Goal: Browse casually

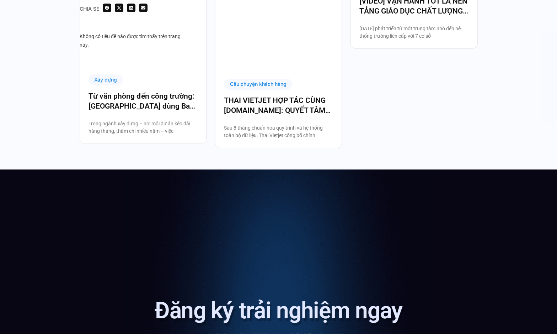
scroll to position [1699, 0]
